Goal: Information Seeking & Learning: Find specific fact

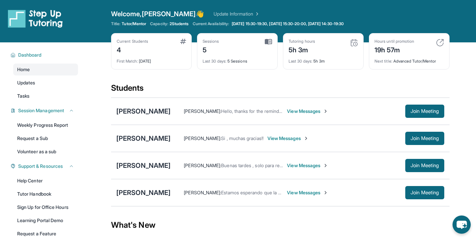
click at [255, 83] on div "Students" at bounding box center [280, 90] width 339 height 15
click at [156, 111] on div "[PERSON_NAME]" at bounding box center [143, 110] width 54 height 9
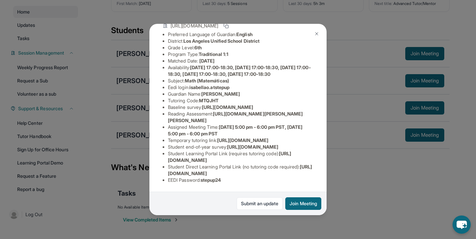
scroll to position [127, 0]
click at [214, 180] on span "stepup24" at bounding box center [211, 180] width 20 height 6
click at [200, 182] on li "EEDI Password : stepup24" at bounding box center [240, 180] width 145 height 7
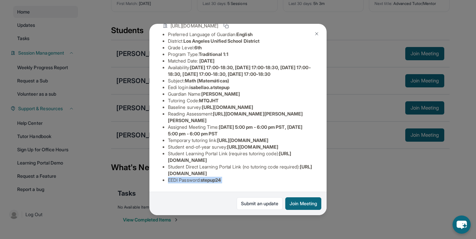
click at [200, 182] on li "EEDI Password : stepup24" at bounding box center [240, 180] width 145 height 7
click at [316, 33] on img at bounding box center [316, 33] width 5 height 5
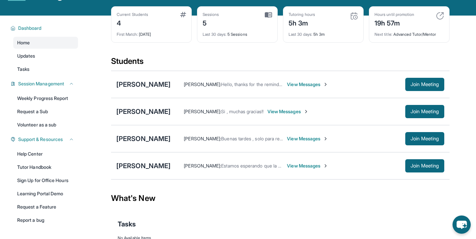
scroll to position [32, 0]
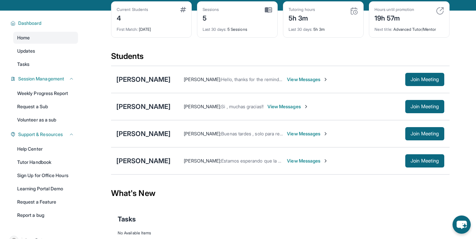
click at [326, 79] on span "View Messages" at bounding box center [307, 79] width 41 height 7
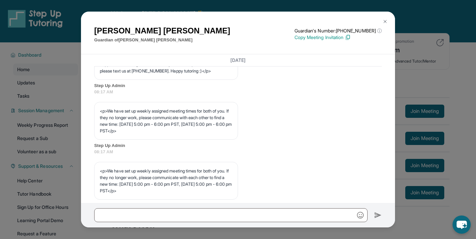
scroll to position [0, 0]
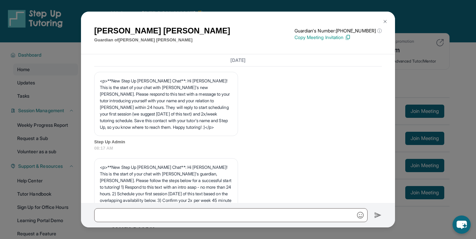
click at [387, 19] on button at bounding box center [385, 21] width 13 height 13
